Goal: Navigation & Orientation: Find specific page/section

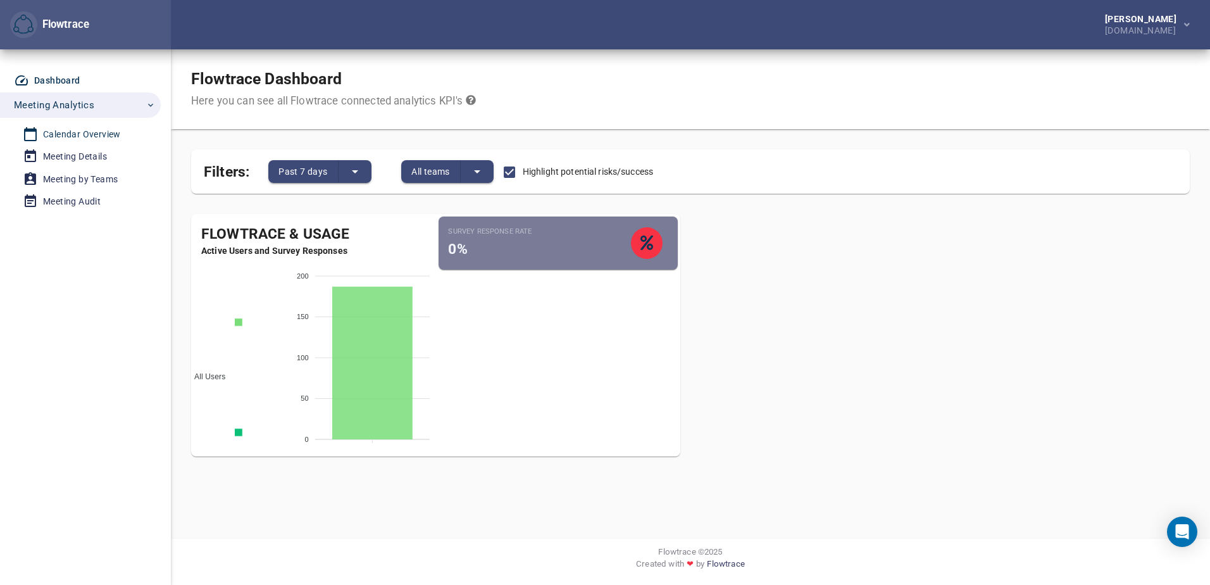
click at [97, 136] on div "Calendar Overview" at bounding box center [82, 135] width 78 height 16
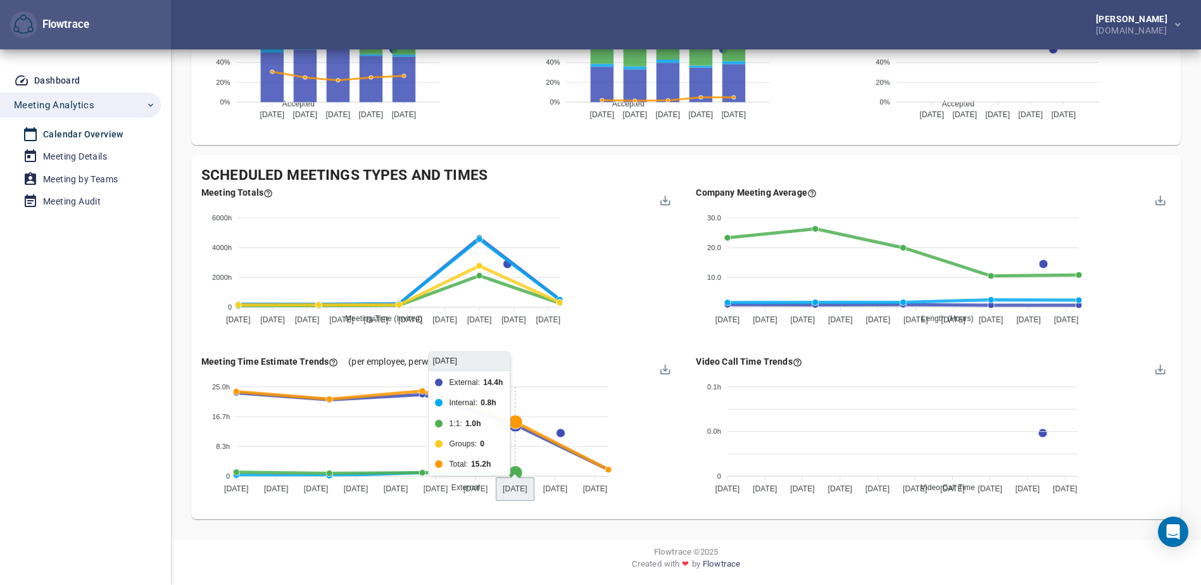
scroll to position [697, 0]
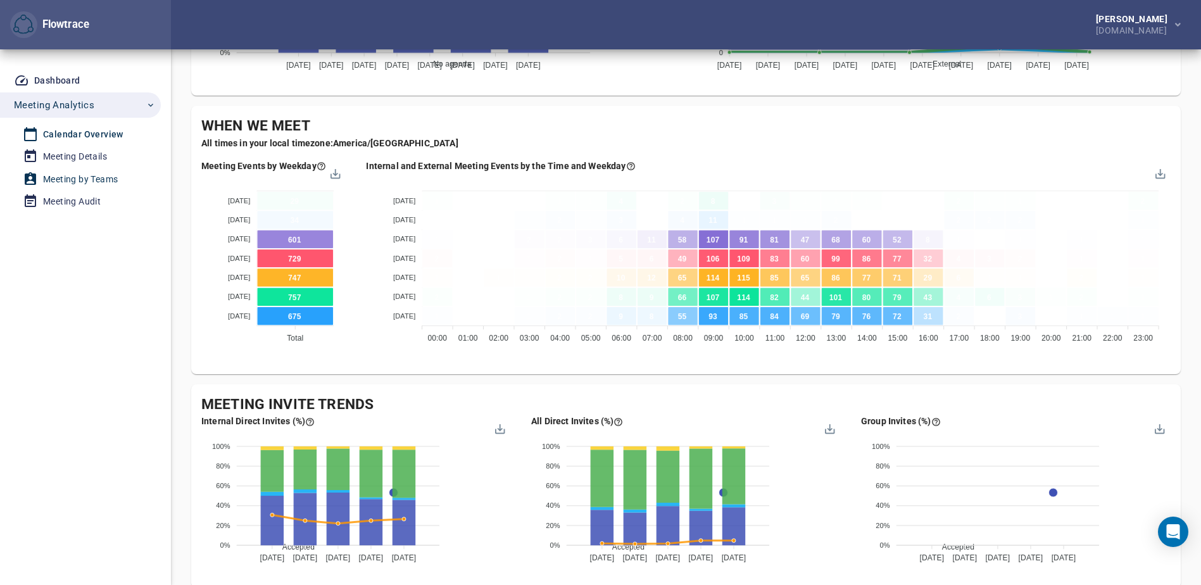
click at [83, 181] on div "Meeting by Teams" at bounding box center [80, 180] width 75 height 16
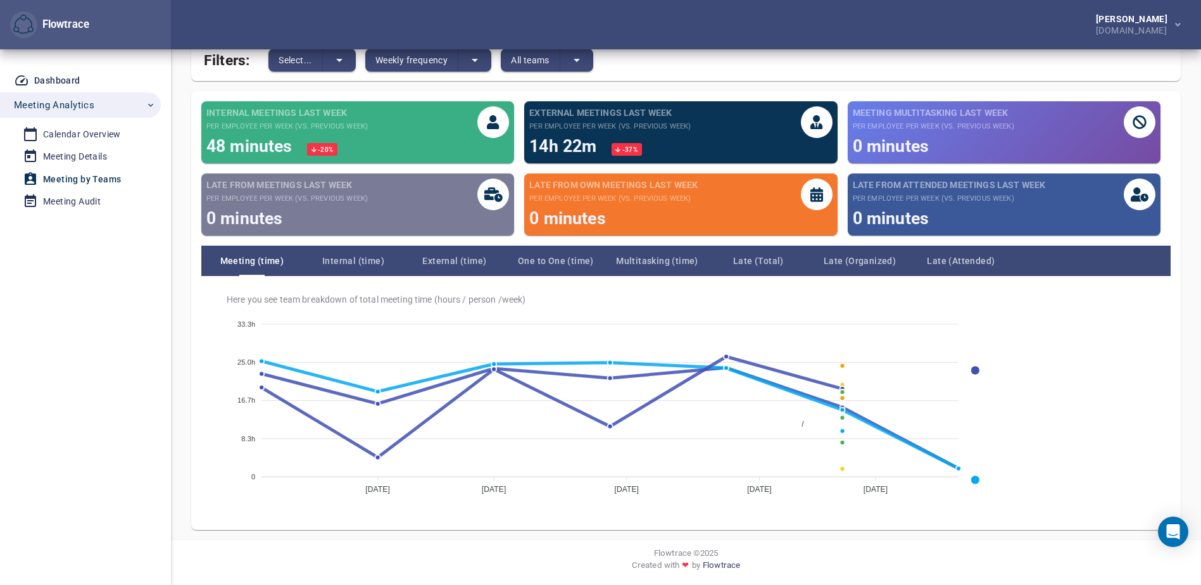
scroll to position [113, 0]
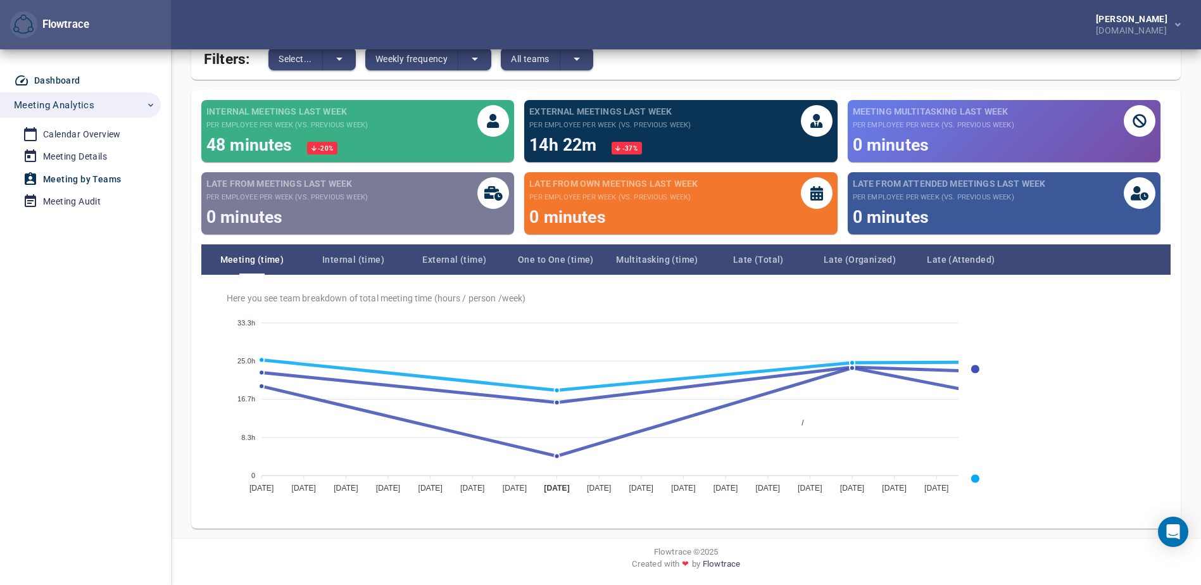
click at [72, 74] on div "Dashboard" at bounding box center [57, 81] width 46 height 16
